Goal: Task Accomplishment & Management: Manage account settings

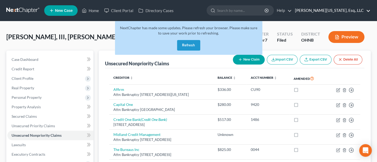
click at [352, 12] on link "Jann C. Washington, Esq., LLC" at bounding box center [331, 10] width 78 height 9
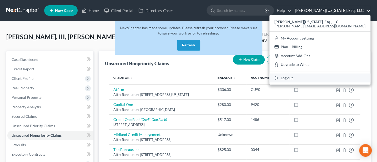
click at [334, 78] on link "Log out" at bounding box center [319, 77] width 101 height 9
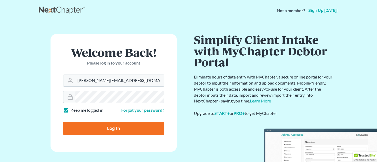
type input "[PERSON_NAME][EMAIL_ADDRESS][DOMAIN_NAME]"
click at [109, 127] on input "Log In" at bounding box center [113, 127] width 101 height 13
type input "Thinking..."
